Goal: Task Accomplishment & Management: Use online tool/utility

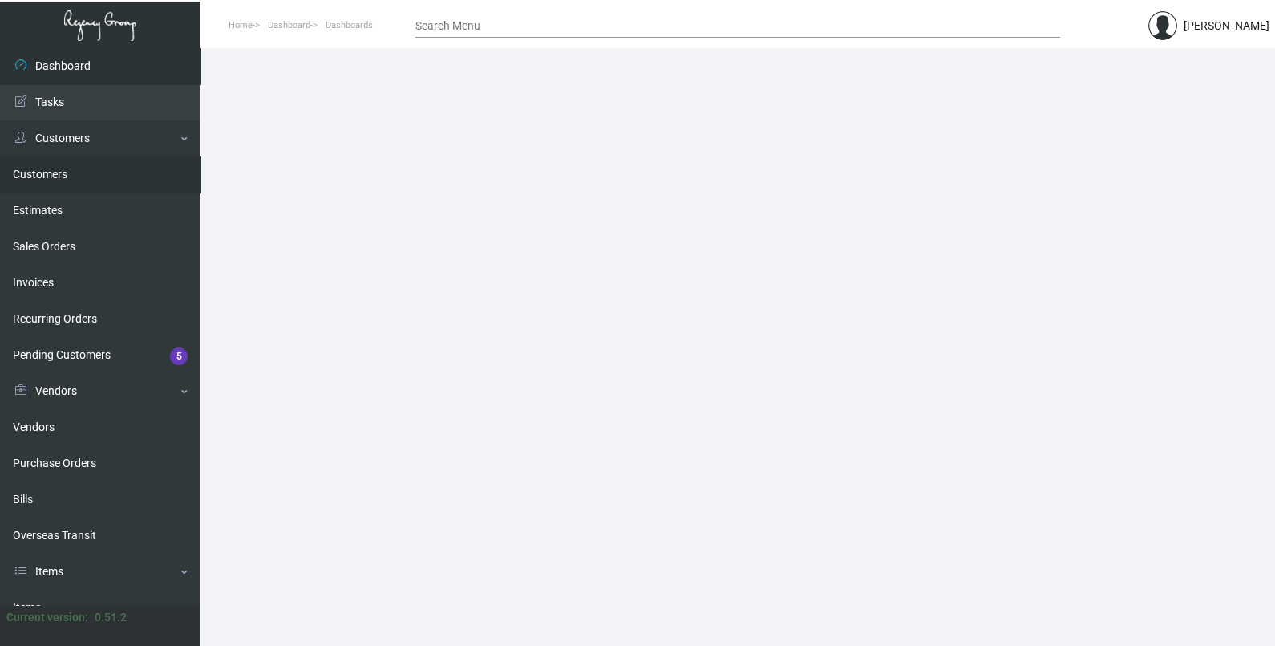
click at [84, 172] on link "Customers" at bounding box center [100, 174] width 201 height 36
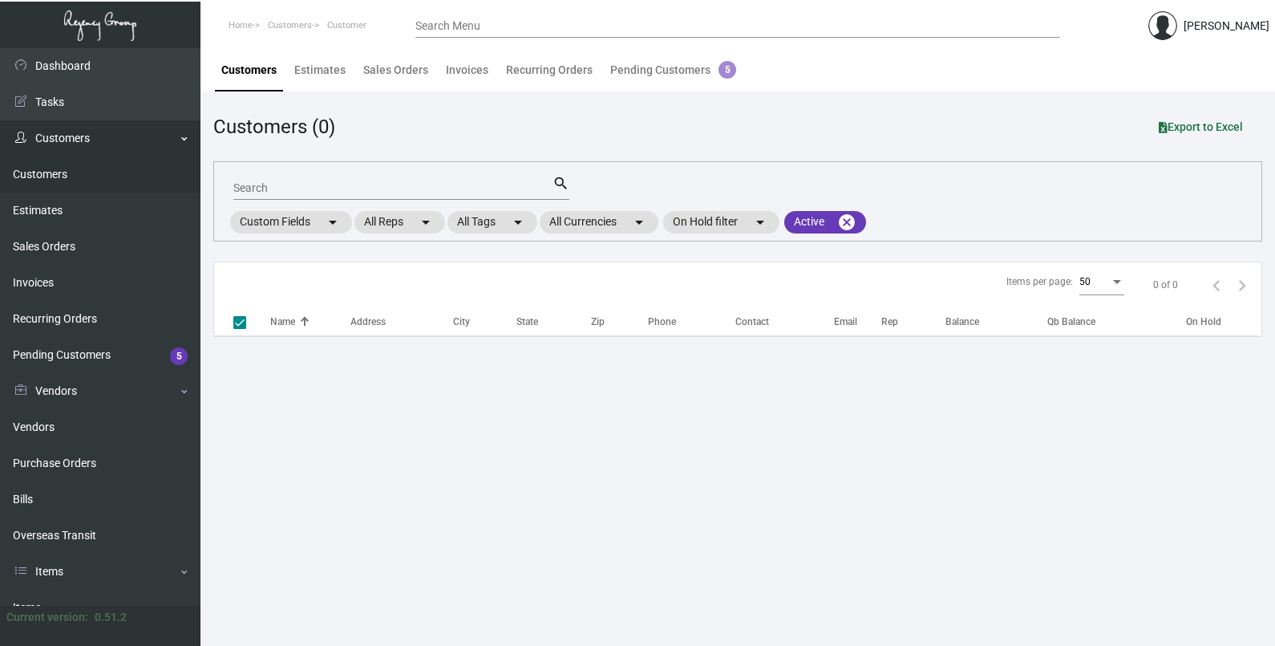
checkbox input "false"
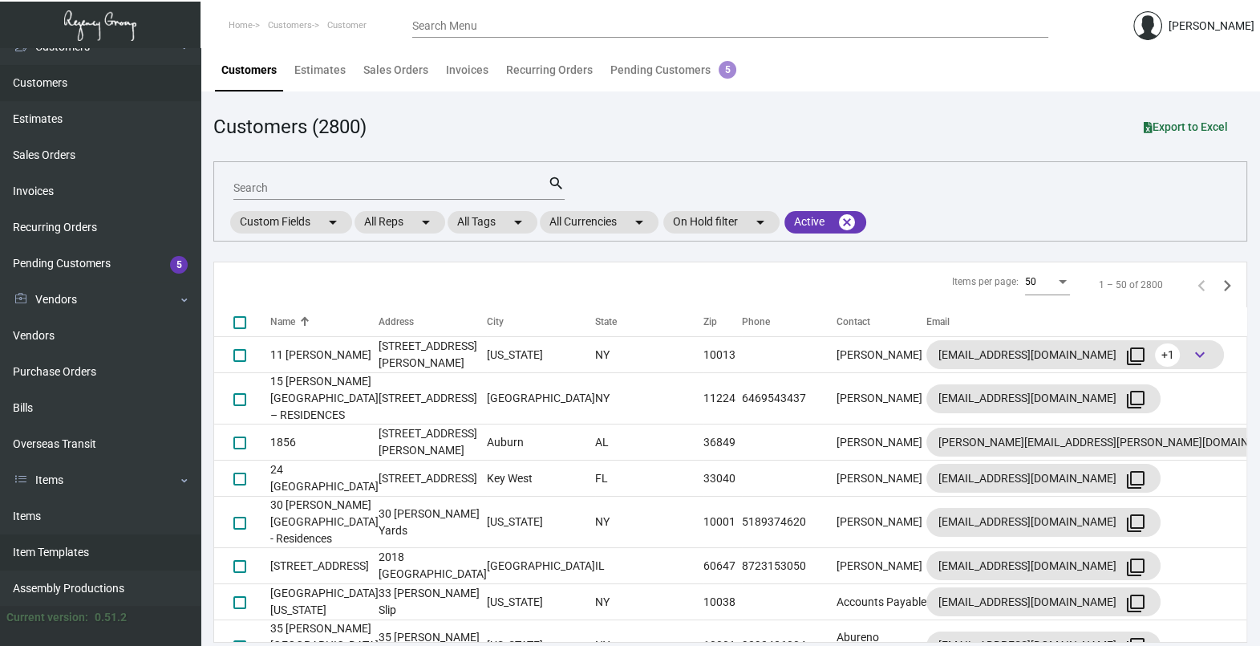
scroll to position [200, 0]
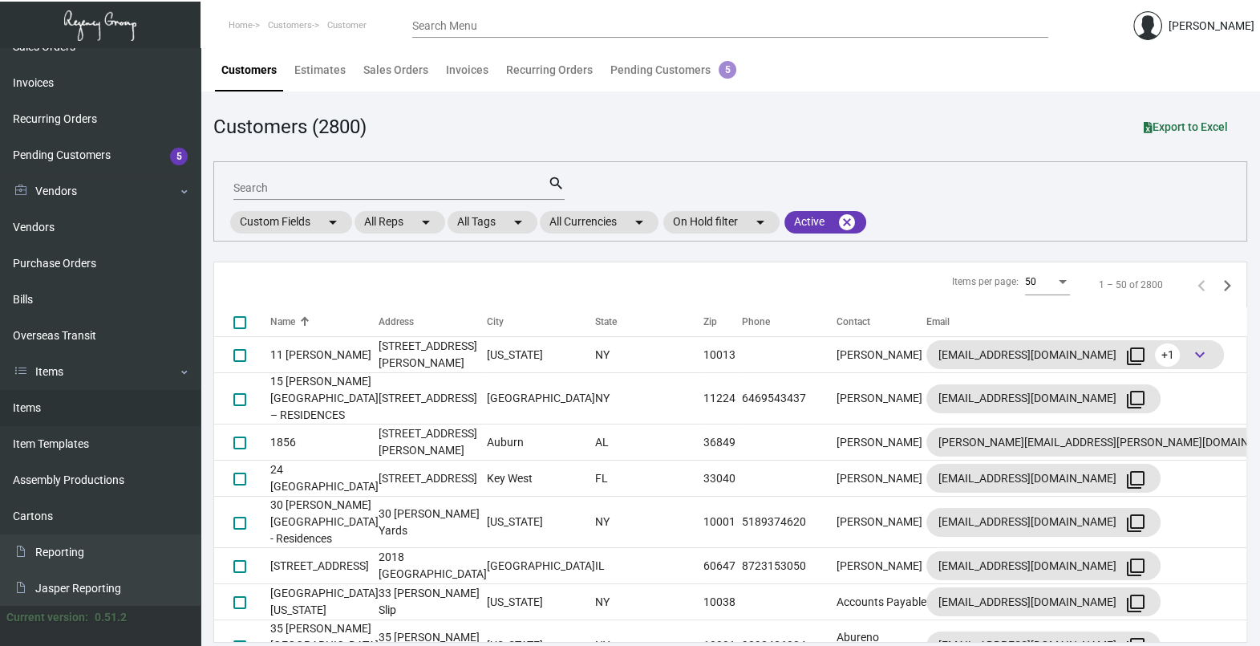
click at [75, 419] on link "Items" at bounding box center [100, 408] width 201 height 36
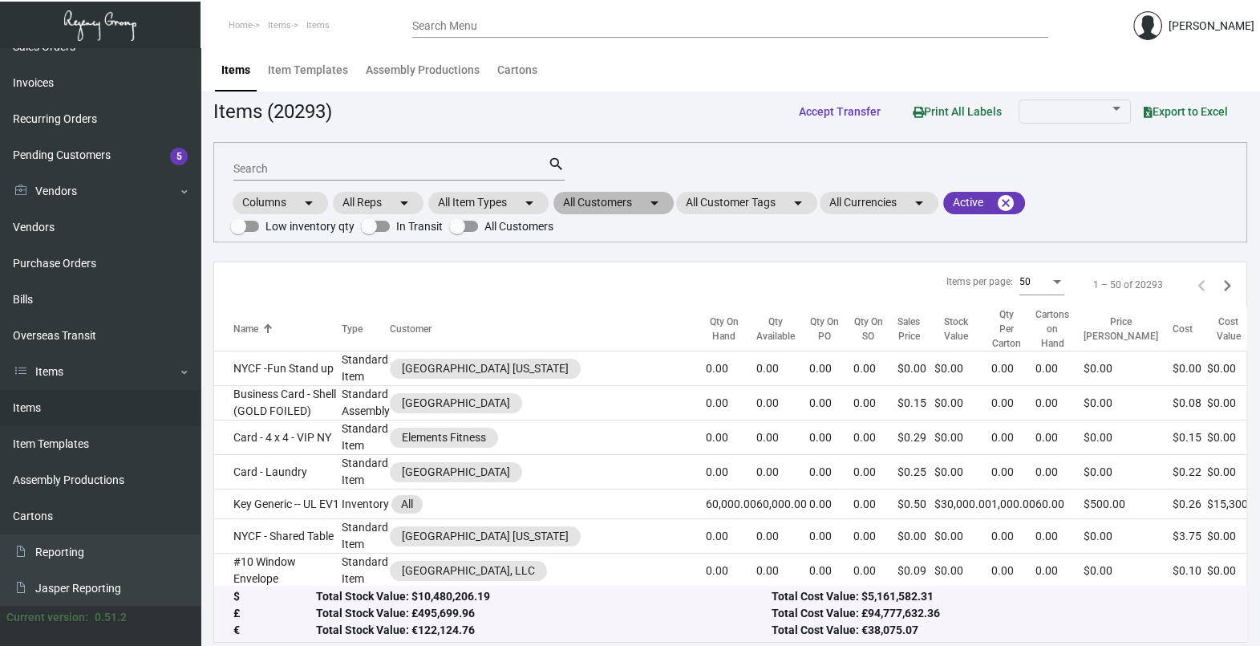
click at [616, 197] on mat-chip "All Customers arrow_drop_down" at bounding box center [613, 203] width 120 height 22
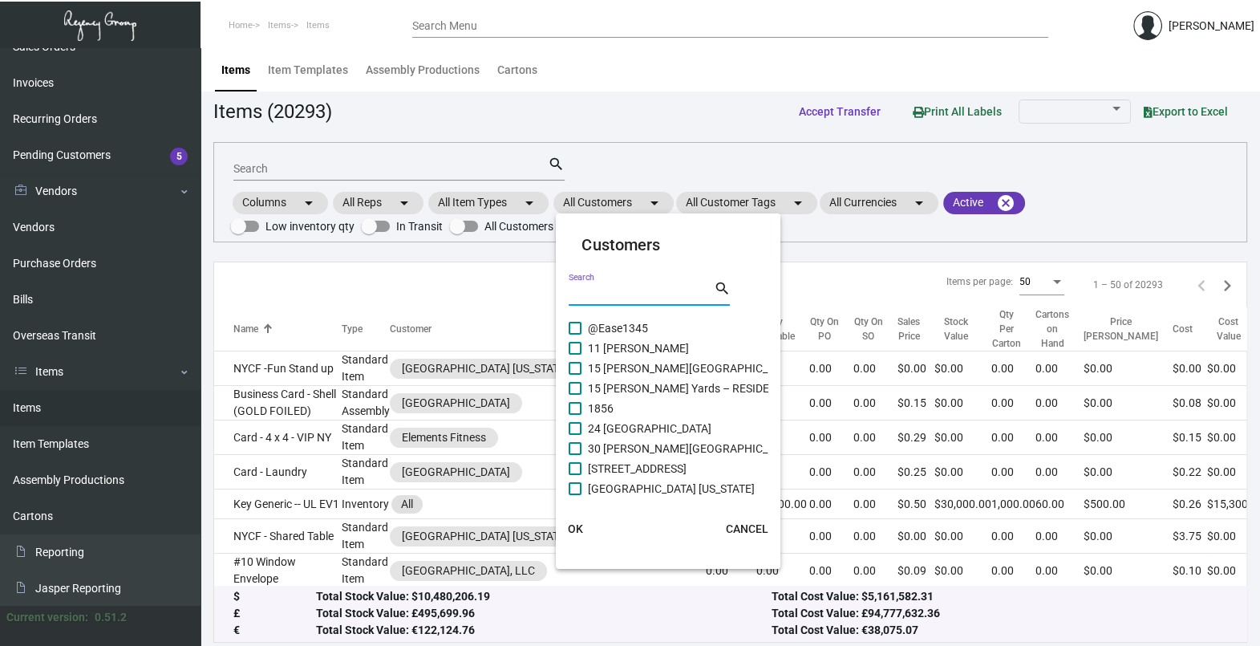
click at [626, 293] on input "Search" at bounding box center [641, 293] width 144 height 13
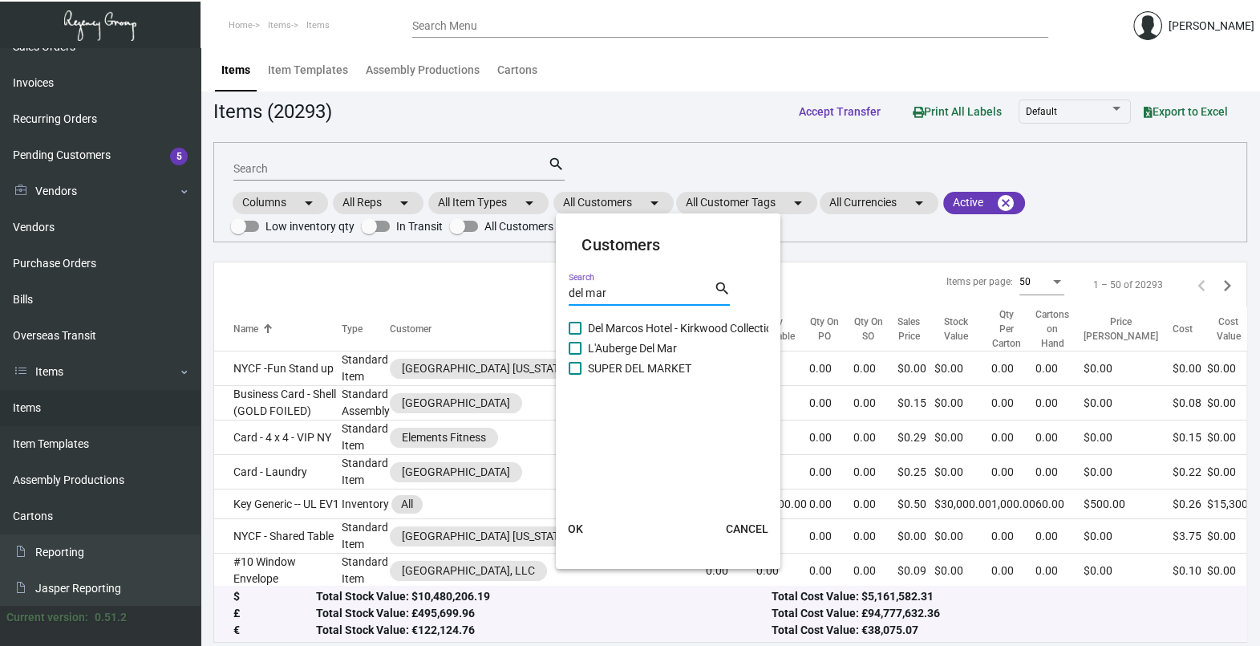
type input "del mar"
click at [622, 346] on span "L'Auberge Del Mar" at bounding box center [632, 347] width 89 height 19
click at [575, 354] on input "L'Auberge Del Mar" at bounding box center [574, 354] width 1 height 1
checkbox input "true"
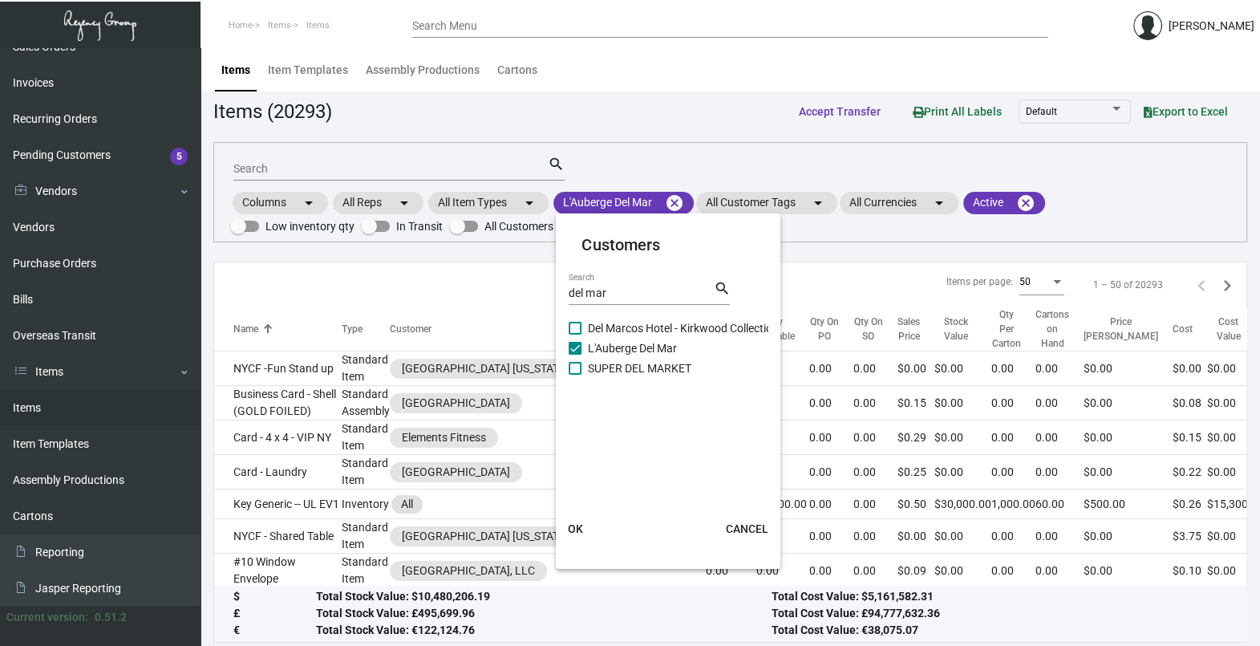
click at [565, 533] on button "OK" at bounding box center [574, 528] width 51 height 29
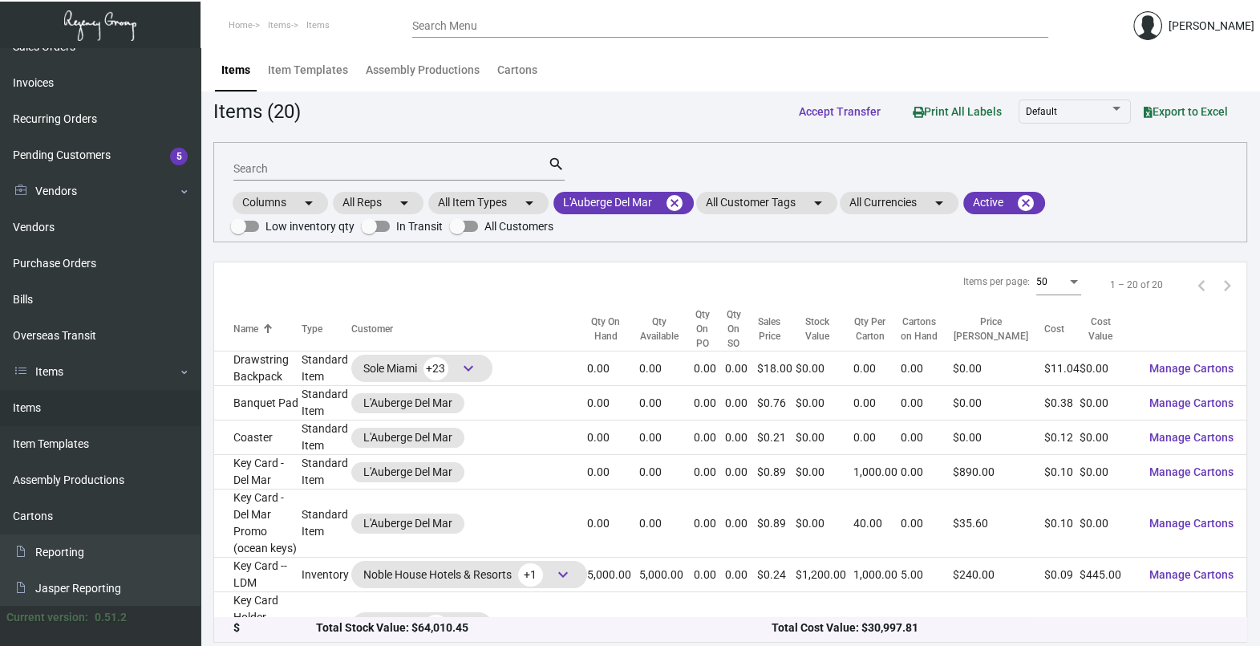
click at [311, 172] on input "Search" at bounding box center [390, 169] width 314 height 13
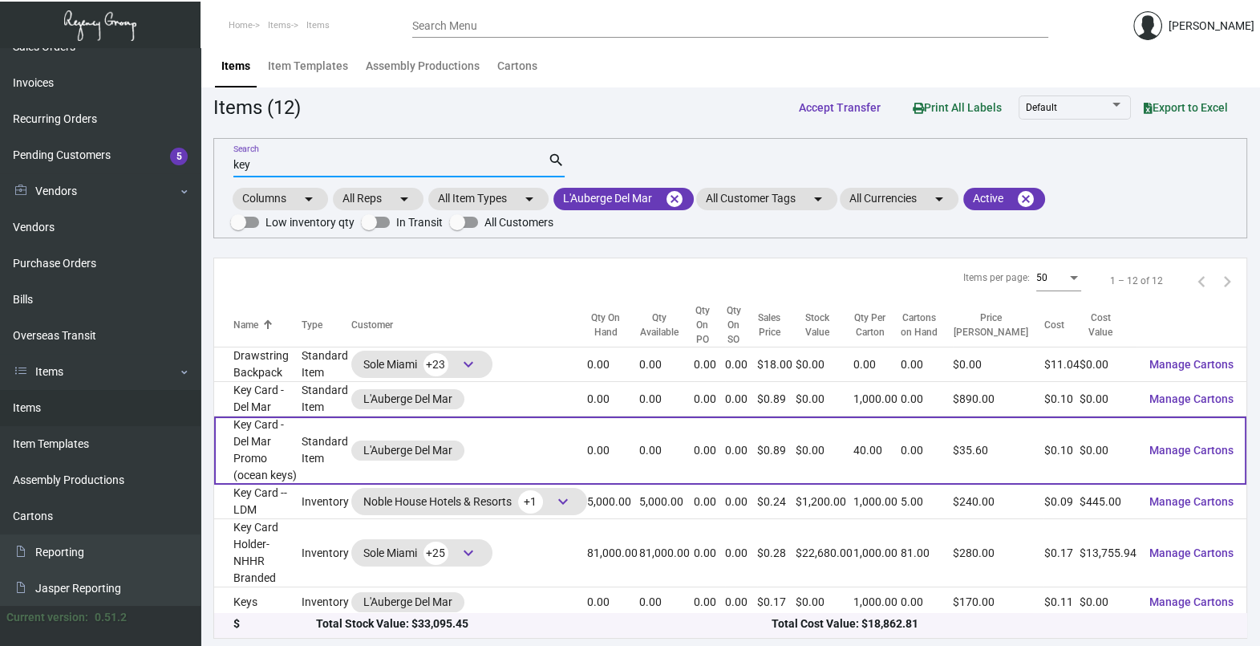
type input "key"
click at [549, 450] on div "L'Auberge Del Mar" at bounding box center [469, 450] width 236 height 20
click at [512, 423] on td "L'Auberge Del Mar" at bounding box center [469, 450] width 236 height 68
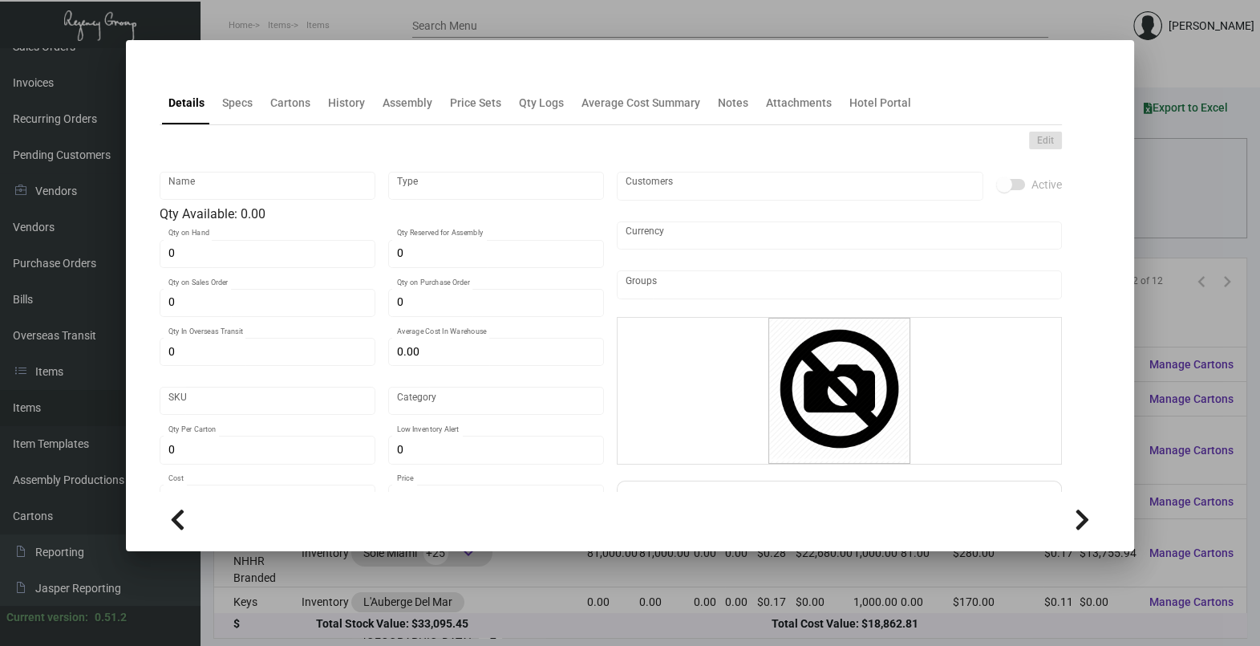
type input "Key Card - Del Mar Promo (ocean keys)"
type input "Standard Item"
type input "$ 0.42222"
type input "Overseas"
type input "40"
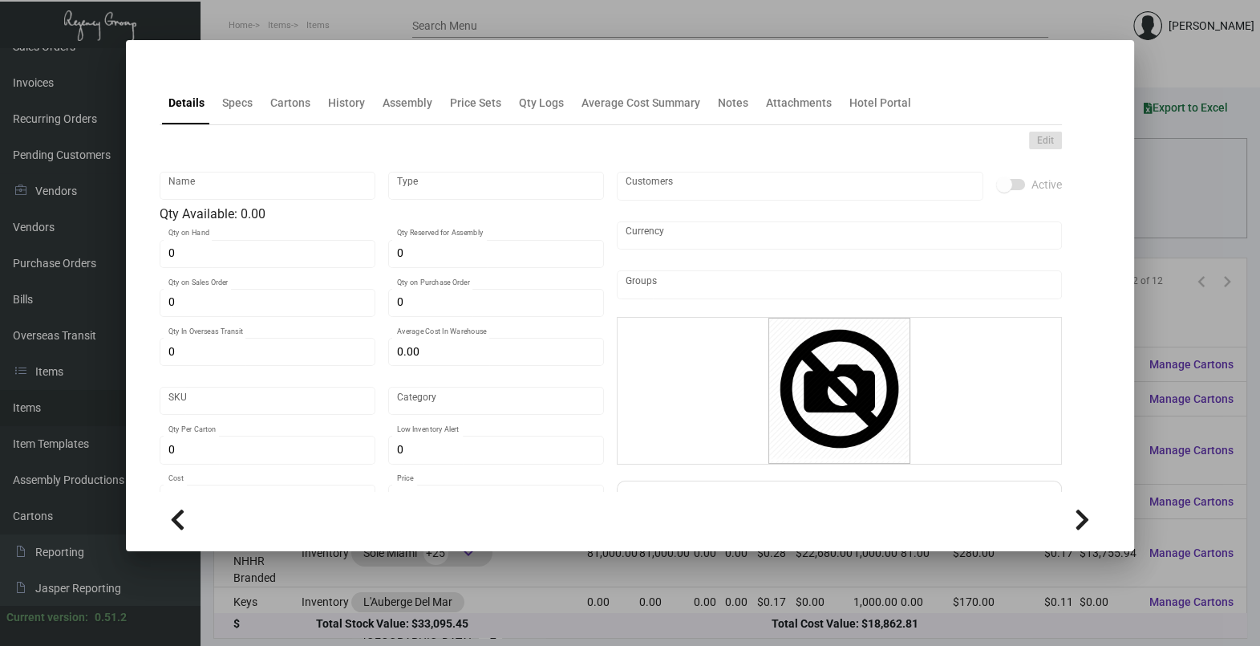
type input "$ 0.10"
type input "$ 0.89"
checkbox input "true"
type input "United States Dollar $"
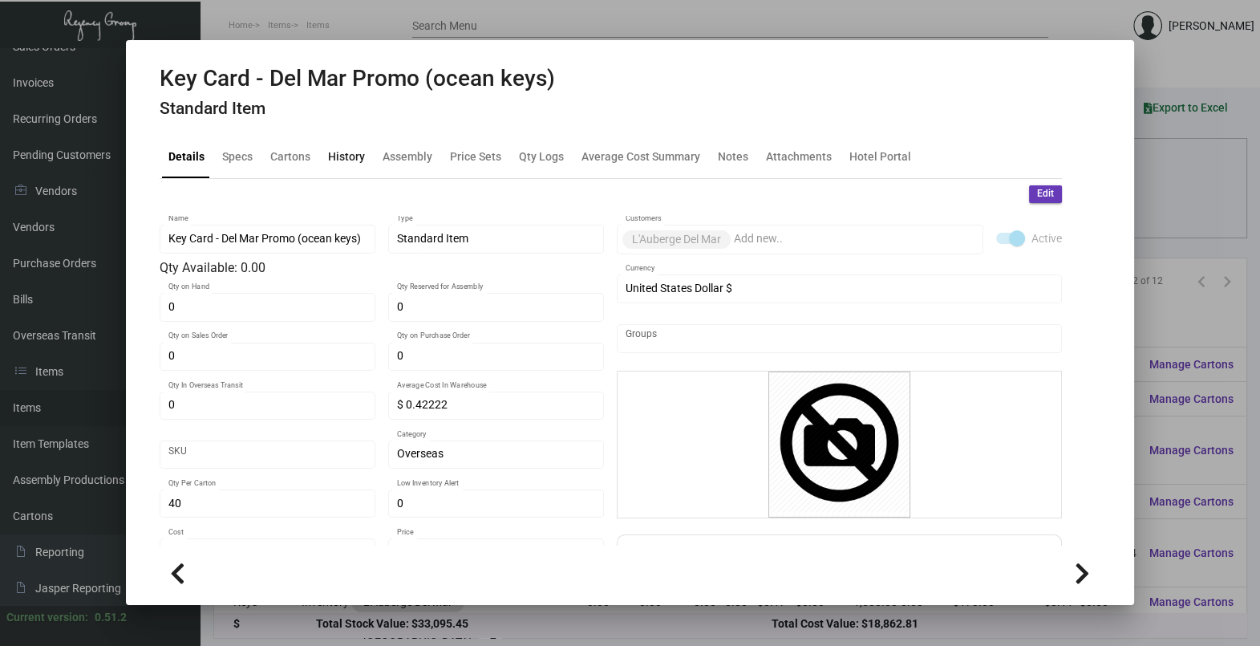
click at [330, 148] on div "History" at bounding box center [346, 156] width 37 height 17
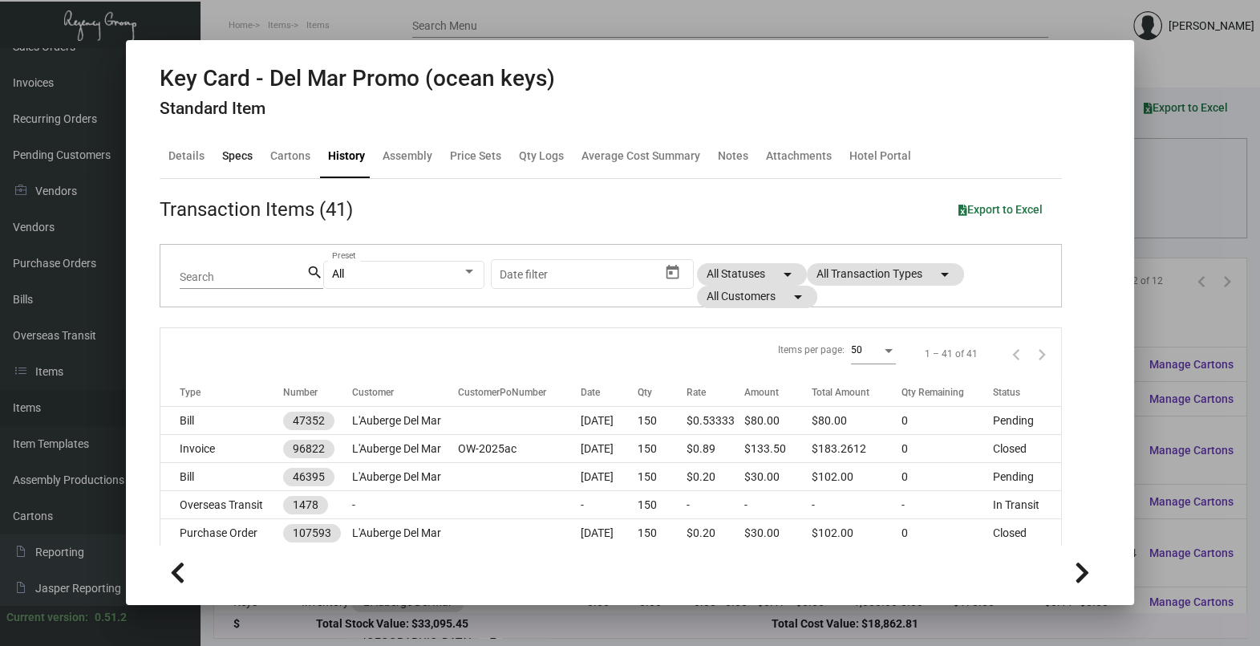
drag, startPoint x: 245, startPoint y: 149, endPoint x: 256, endPoint y: 149, distance: 10.4
click at [245, 149] on div "Specs" at bounding box center [237, 156] width 43 height 38
